Goal: Find specific page/section: Find specific page/section

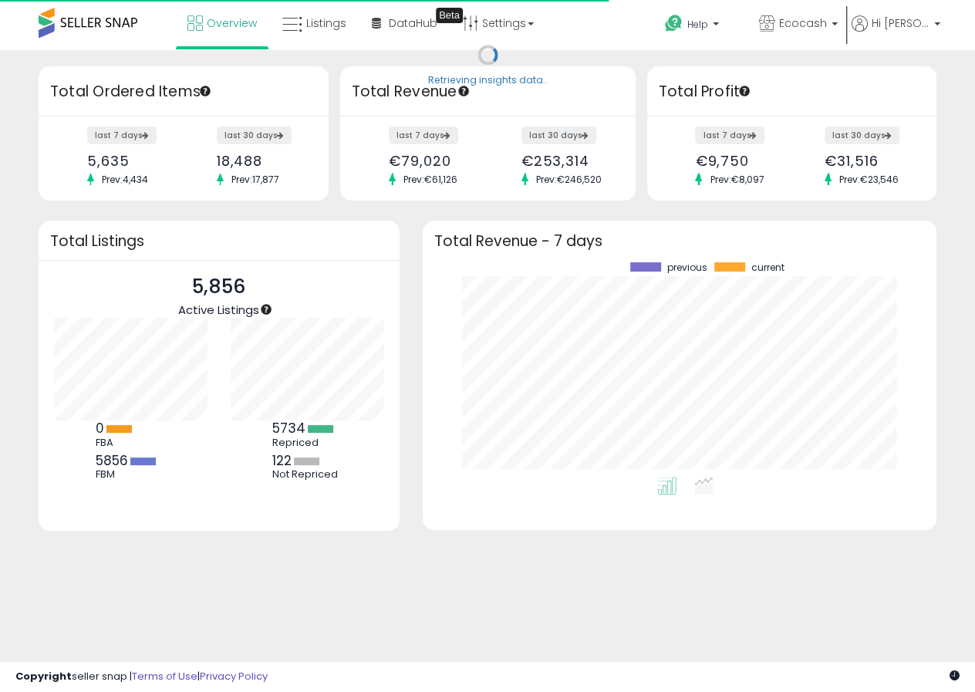
scroll to position [214, 482]
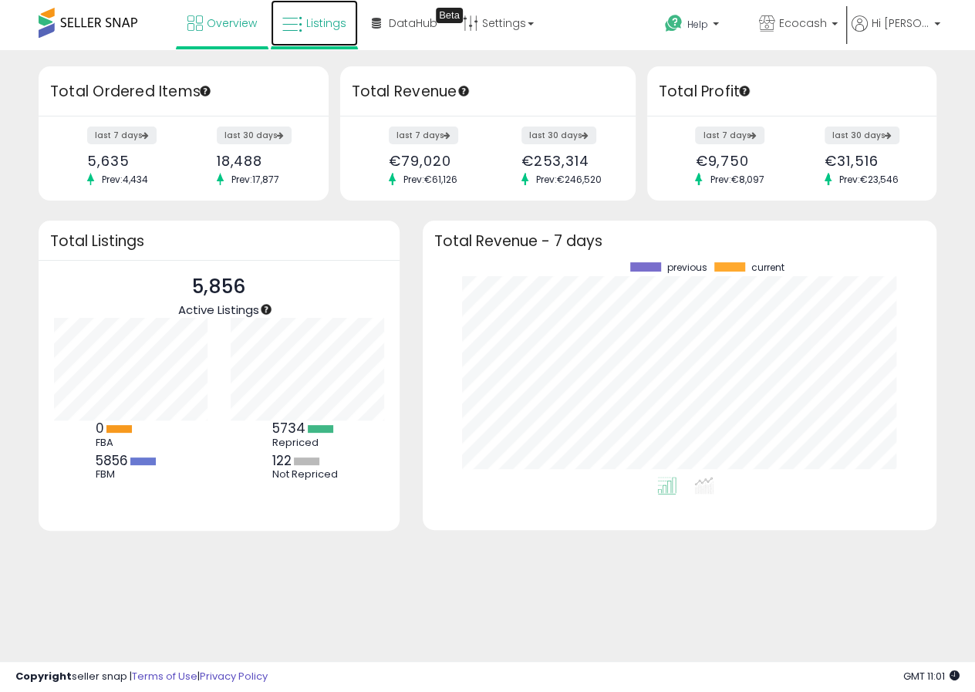
click at [328, 21] on span "Listings" at bounding box center [326, 22] width 40 height 15
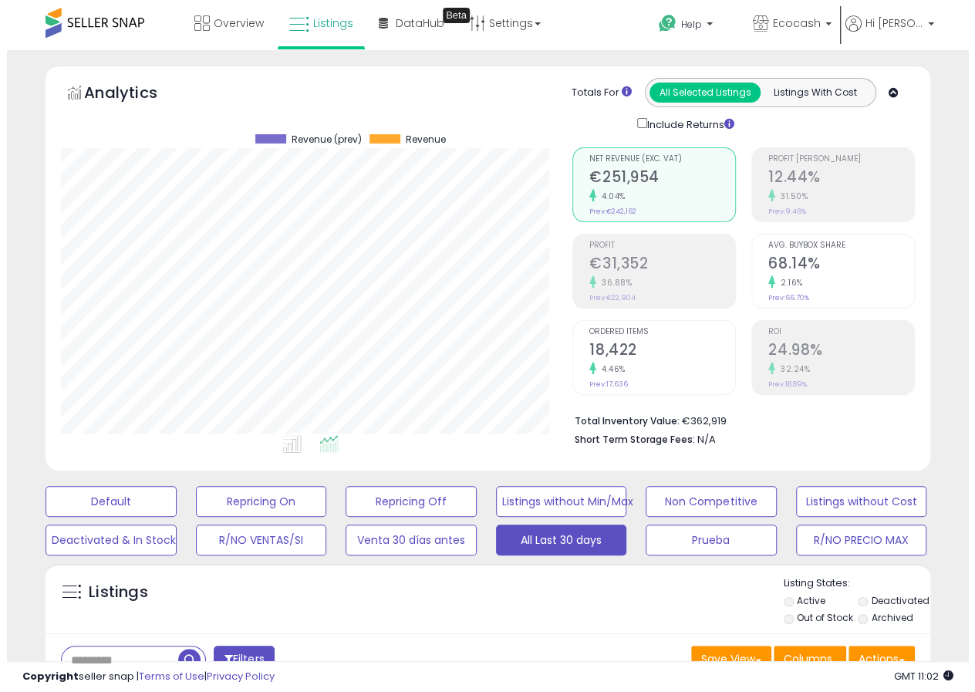
scroll to position [316, 511]
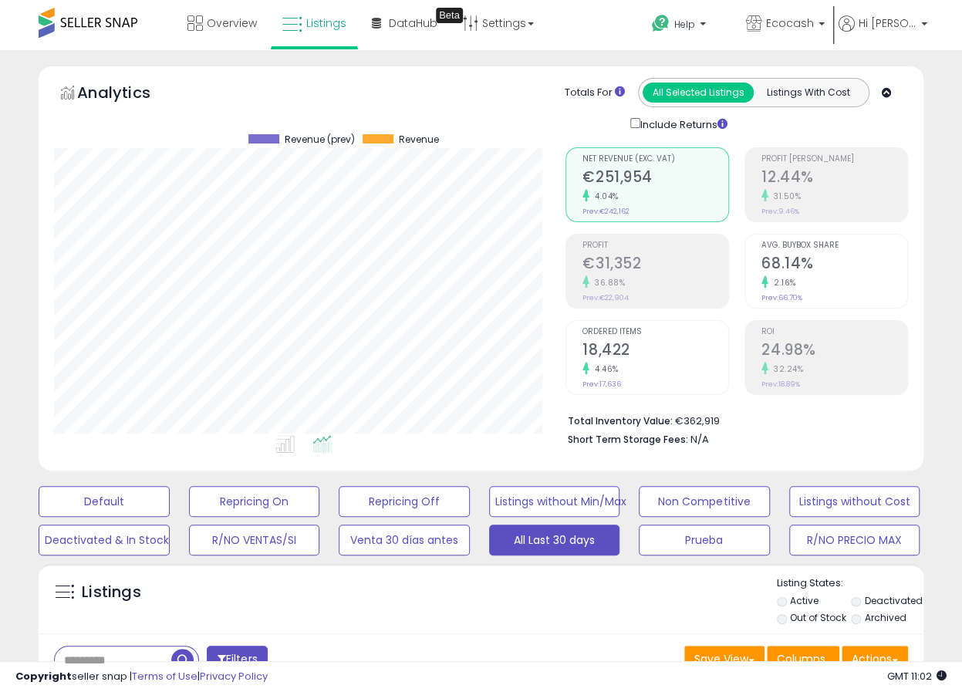
click at [575, 262] on li "Profit €31,352 36.88% Prev: €22,904" at bounding box center [648, 271] width 164 height 75
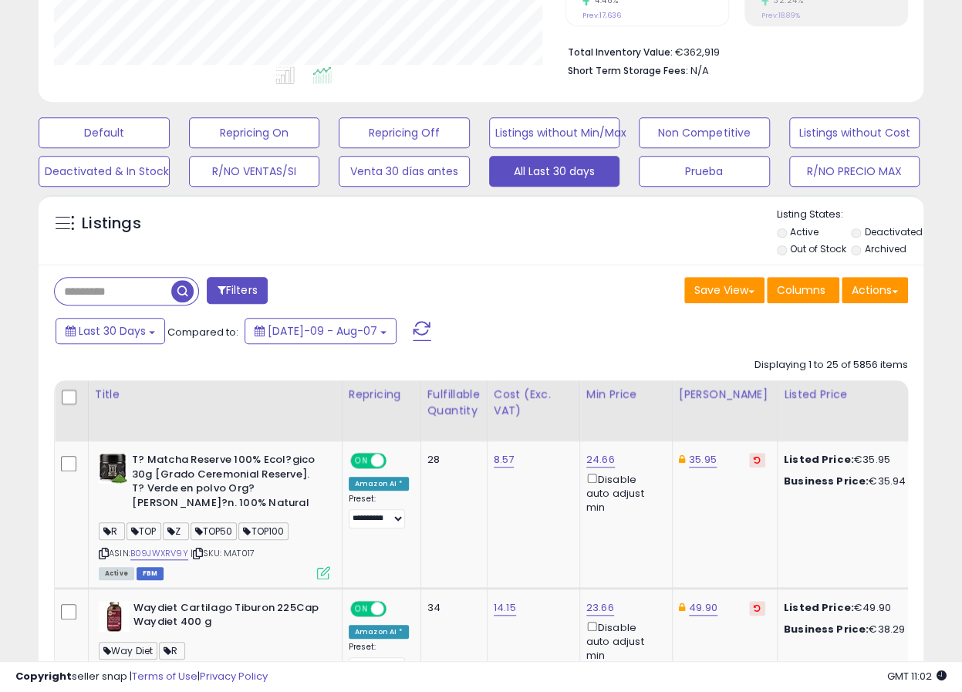
scroll to position [86, 0]
